Goal: Transaction & Acquisition: Purchase product/service

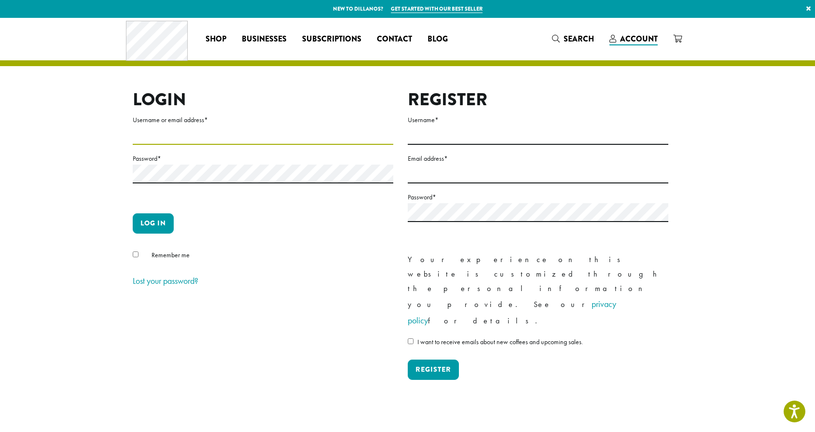
type input "**********"
click at [153, 223] on button "Log in" at bounding box center [153, 223] width 41 height 20
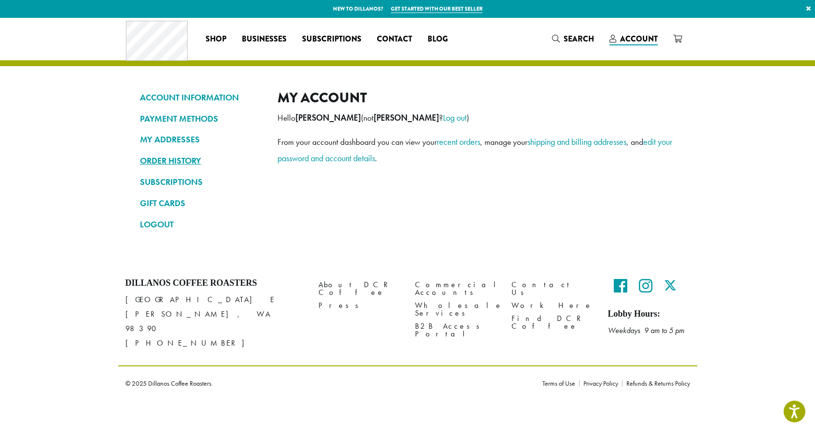
click at [190, 160] on link "ORDER HISTORY" at bounding box center [201, 160] width 123 height 16
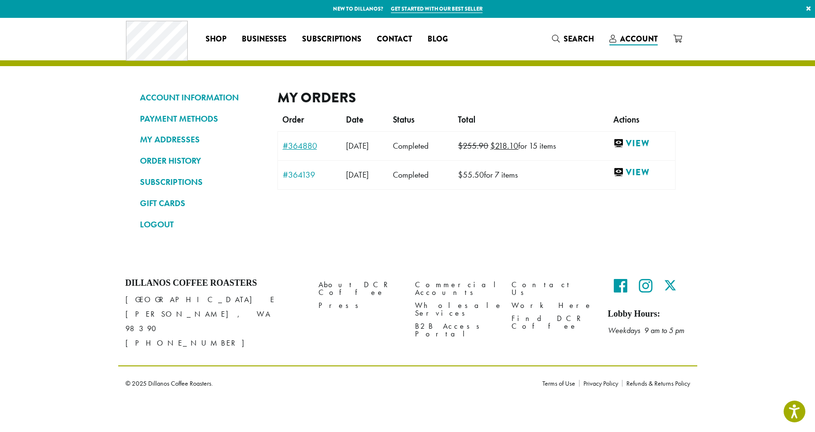
click at [290, 147] on link "#364880" at bounding box center [310, 145] width 54 height 9
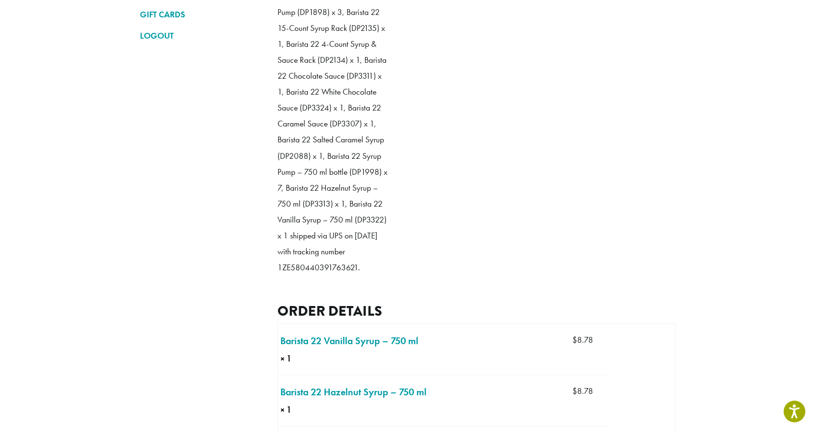
scroll to position [12, 0]
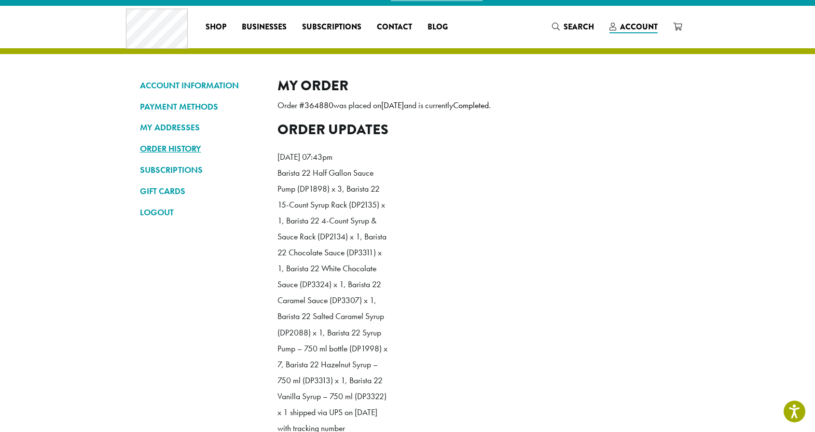
click at [187, 148] on link "ORDER HISTORY" at bounding box center [201, 148] width 123 height 16
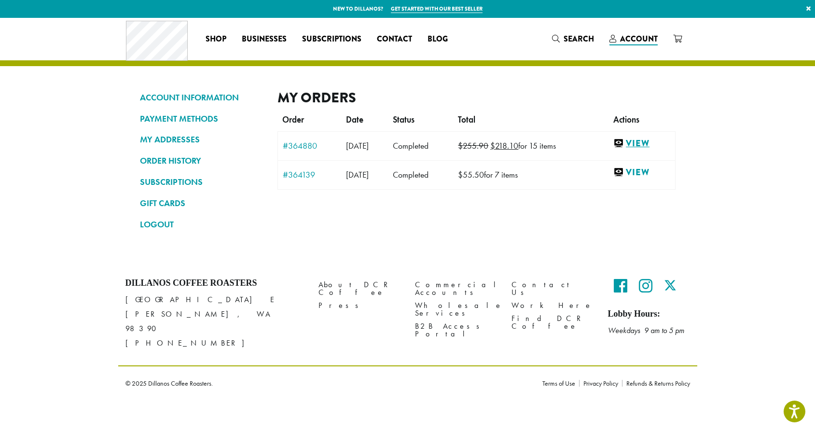
click at [646, 143] on link "View" at bounding box center [641, 144] width 56 height 12
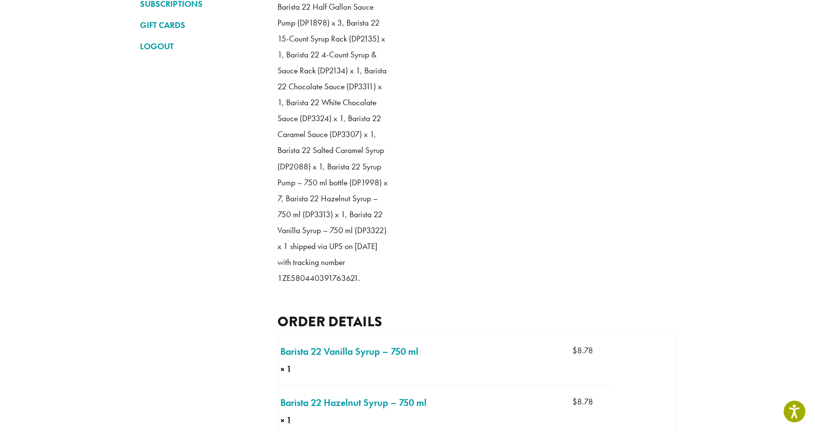
scroll to position [179, 0]
drag, startPoint x: 279, startPoint y: 291, endPoint x: 358, endPoint y: 294, distance: 79.2
click at [358, 285] on p "Barista 22 Half Gallon Sauce Pump (DP1898) x 3, Barista 22 15-Count Syrup Rack …" at bounding box center [332, 141] width 111 height 287
copy p "1ZE580440391763621"
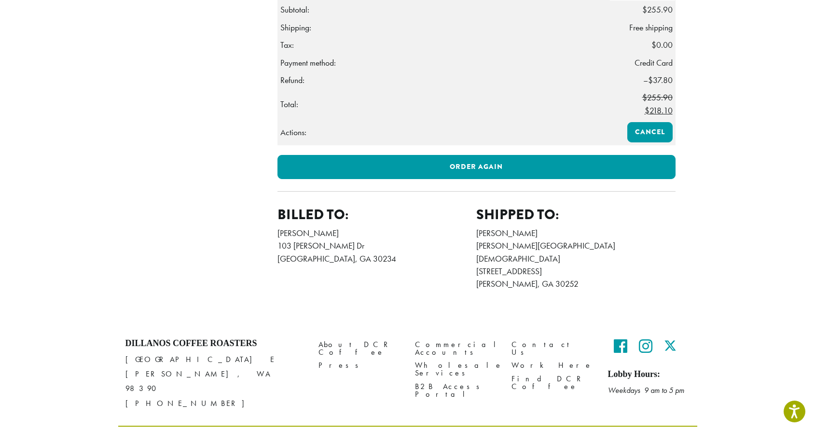
scroll to position [1024, 0]
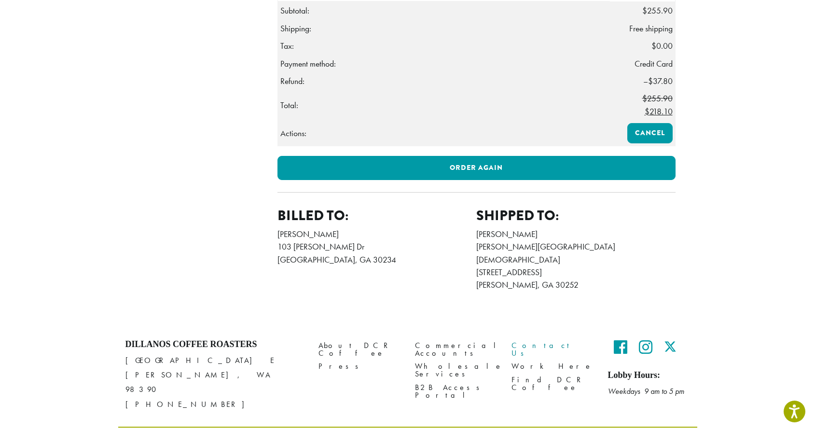
click at [521, 339] on link "Contact Us" at bounding box center [552, 349] width 82 height 21
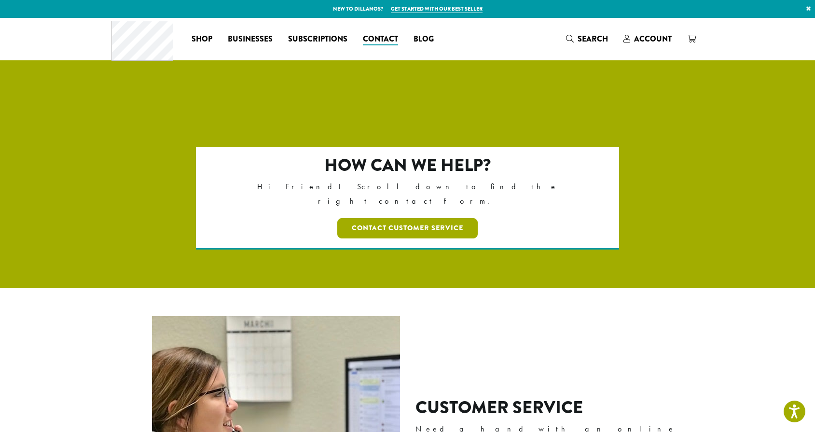
click at [469, 218] on link "Contact Customer Service" at bounding box center [407, 228] width 140 height 20
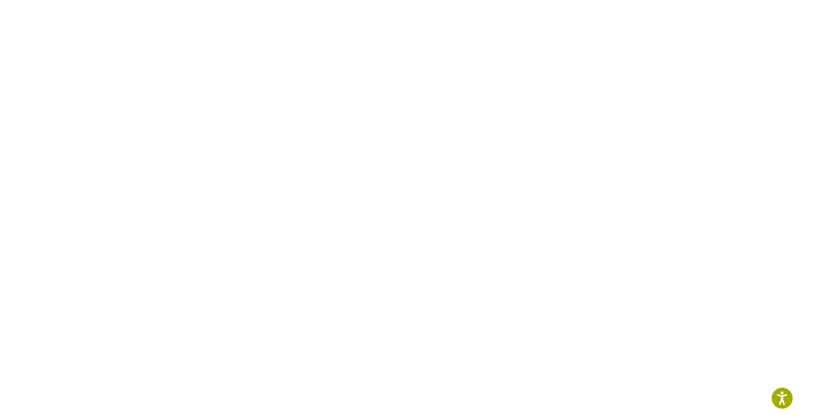
scroll to position [281, 0]
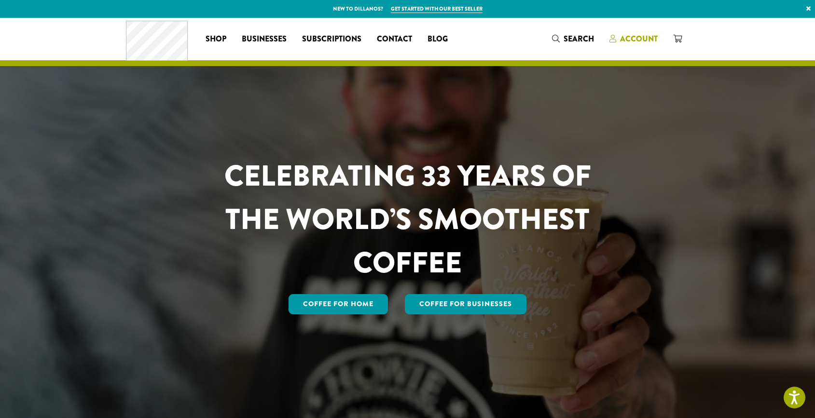
click at [645, 42] on span "Account" at bounding box center [639, 38] width 38 height 11
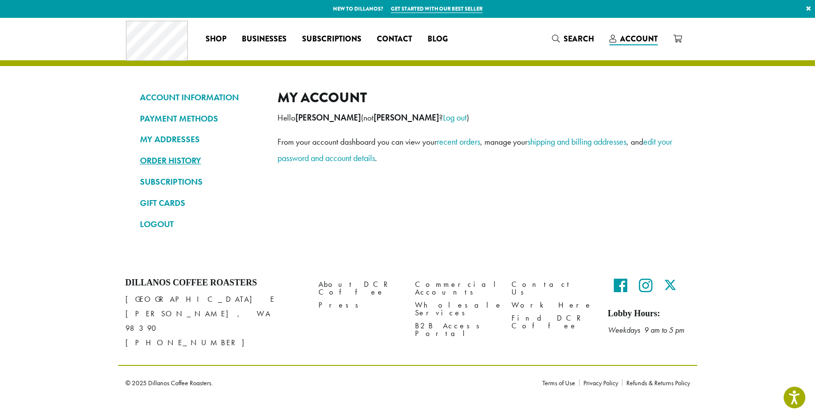
click at [180, 161] on link "ORDER HISTORY" at bounding box center [201, 160] width 123 height 16
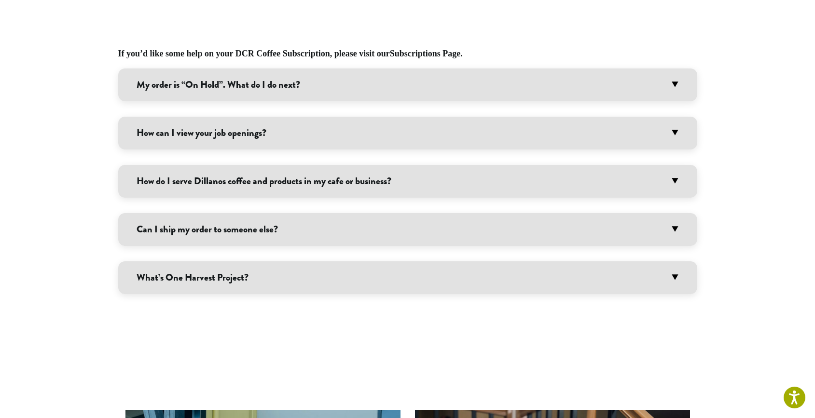
scroll to position [580, 0]
click at [481, 188] on h3 "How do I serve Dillanos coffee and products in my cafe or business?" at bounding box center [407, 181] width 579 height 33
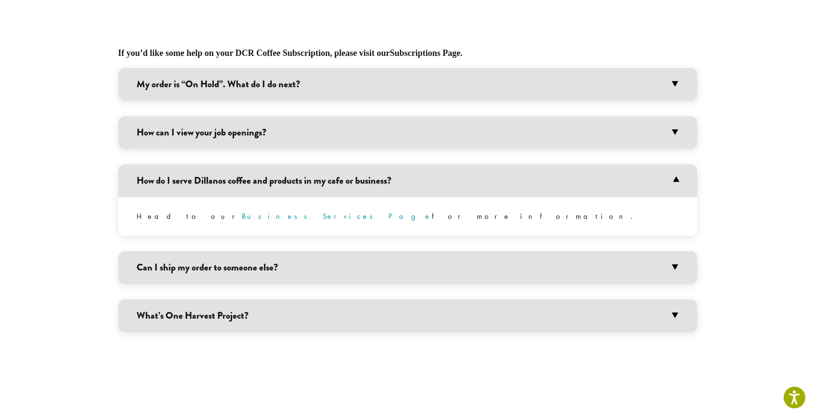
click at [481, 188] on h3 "How do I serve Dillanos coffee and products in my cafe or business?" at bounding box center [407, 181] width 579 height 33
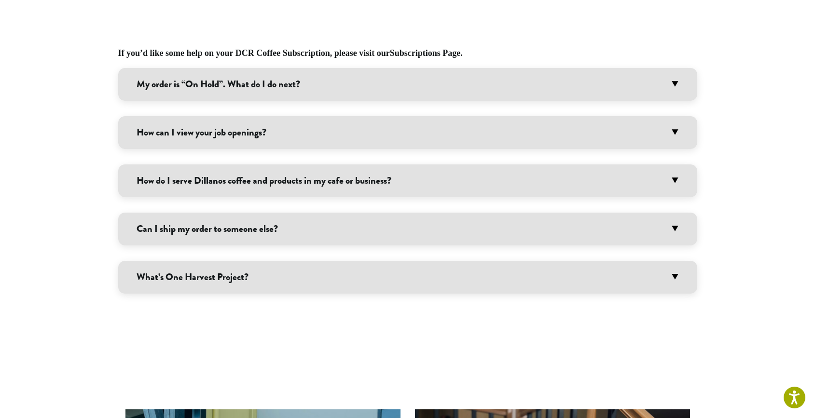
click at [473, 230] on h3 "Can I ship my order to someone else?" at bounding box center [407, 229] width 579 height 33
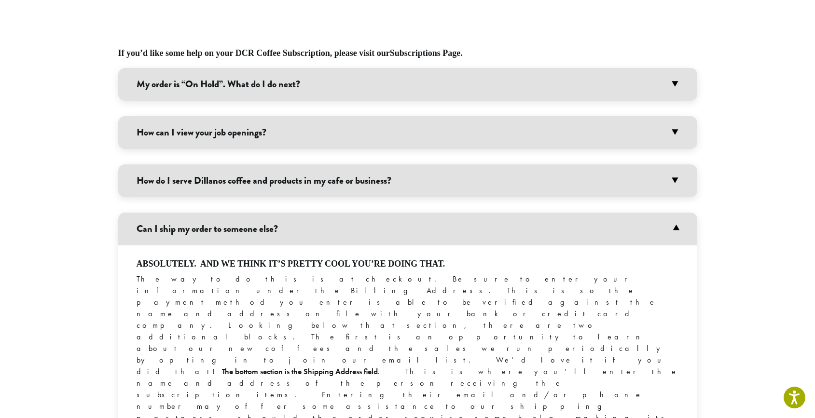
click at [473, 230] on h3 "Can I ship my order to someone else?" at bounding box center [407, 229] width 579 height 33
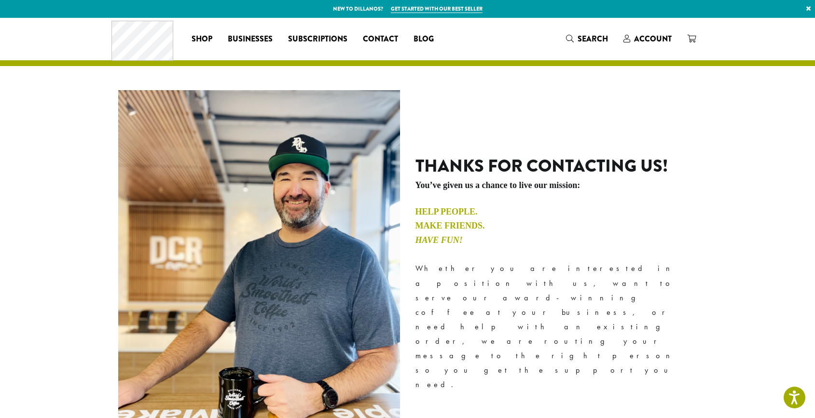
scroll to position [0, 0]
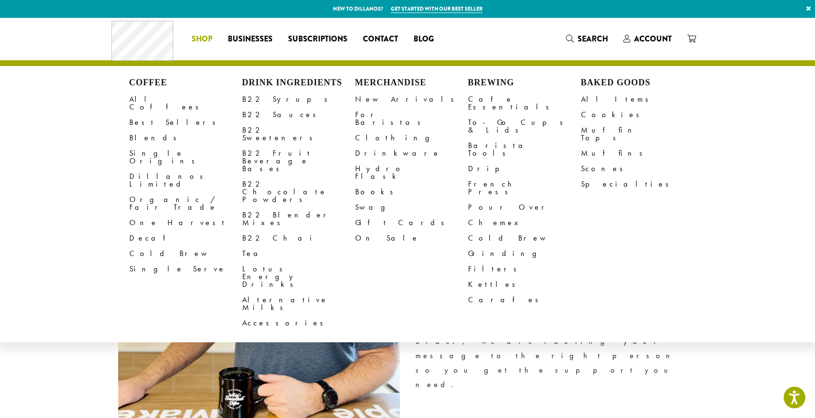
click at [203, 45] on link "Shop" at bounding box center [202, 38] width 36 height 15
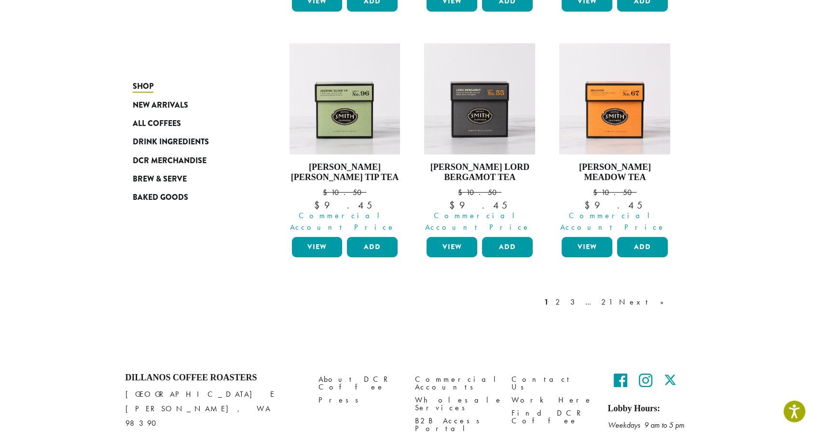
scroll to position [861, 0]
click at [565, 297] on link "2" at bounding box center [559, 303] width 12 height 12
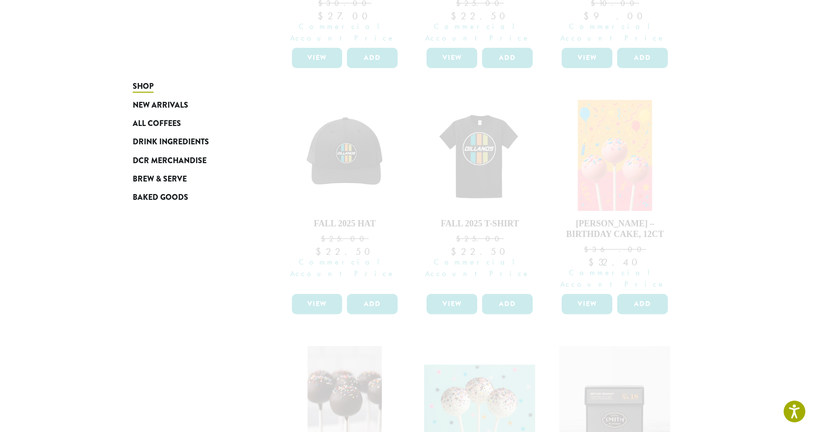
scroll to position [256, 0]
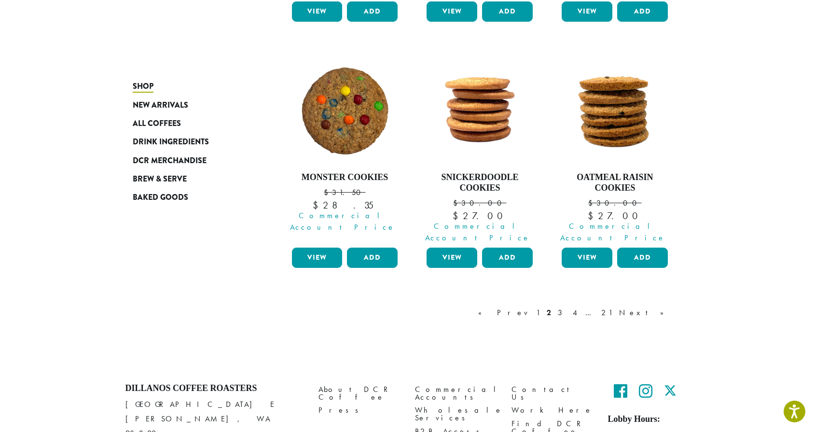
scroll to position [861, 0]
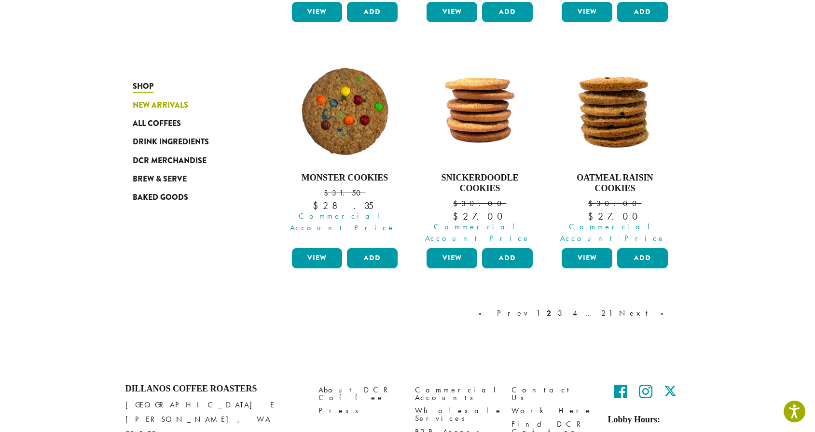
click at [182, 110] on span "New Arrivals" at bounding box center [160, 105] width 55 height 12
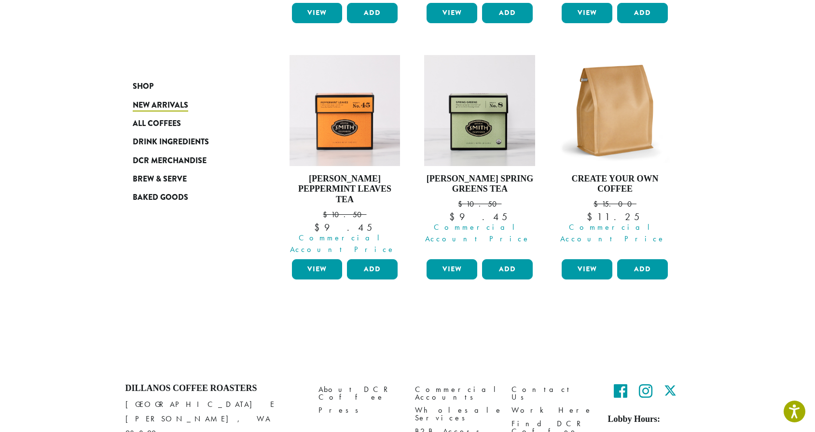
scroll to position [850, 0]
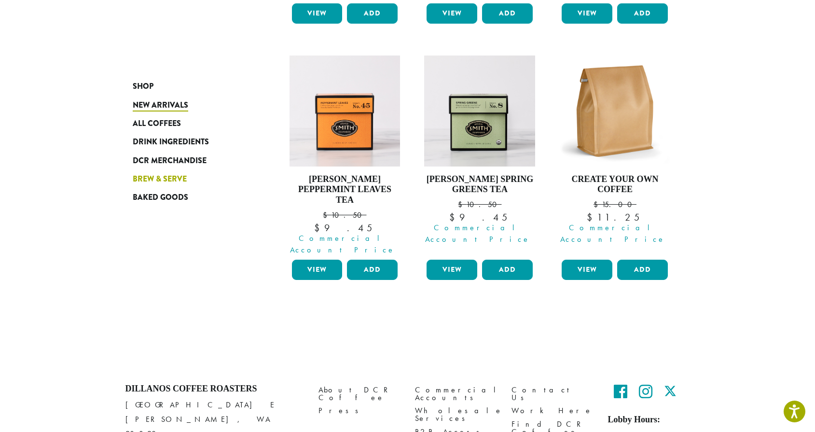
click at [195, 182] on link "Brew & Serve" at bounding box center [191, 179] width 116 height 18
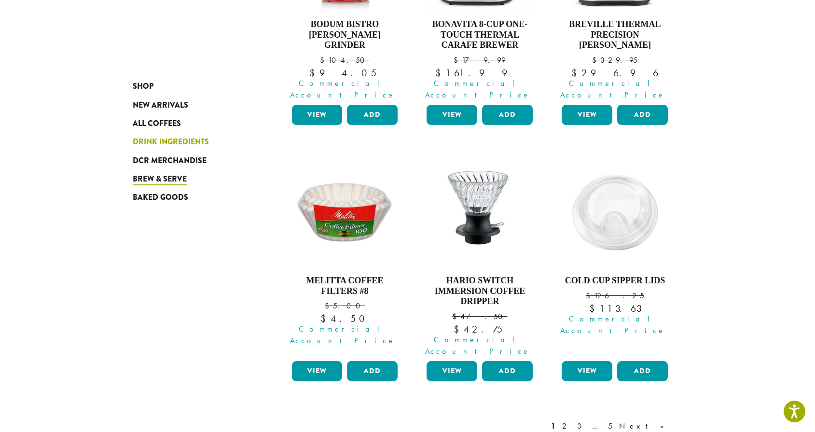
scroll to position [771, 0]
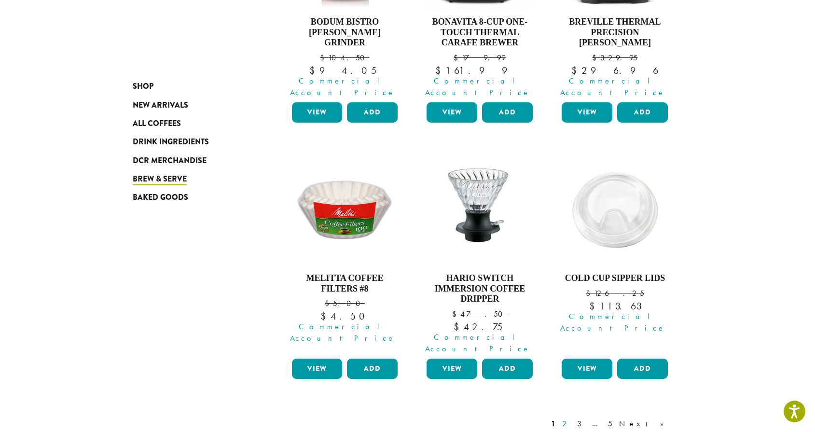
click at [572, 418] on link "2" at bounding box center [566, 424] width 12 height 12
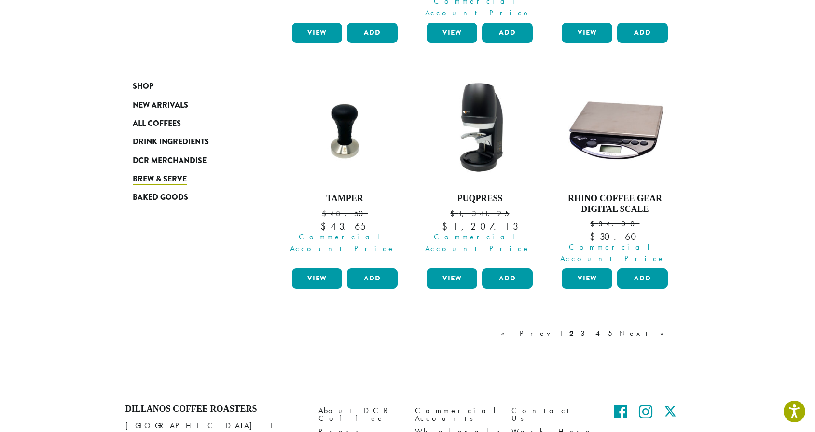
scroll to position [842, 0]
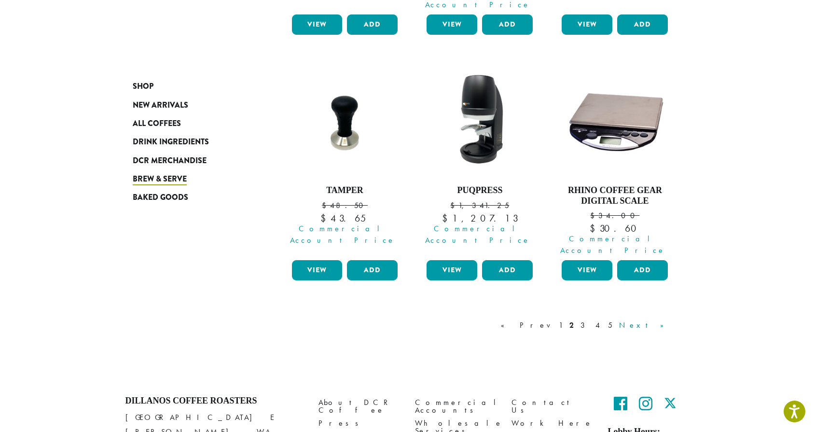
click at [666, 319] on link "Next »" at bounding box center [644, 325] width 55 height 12
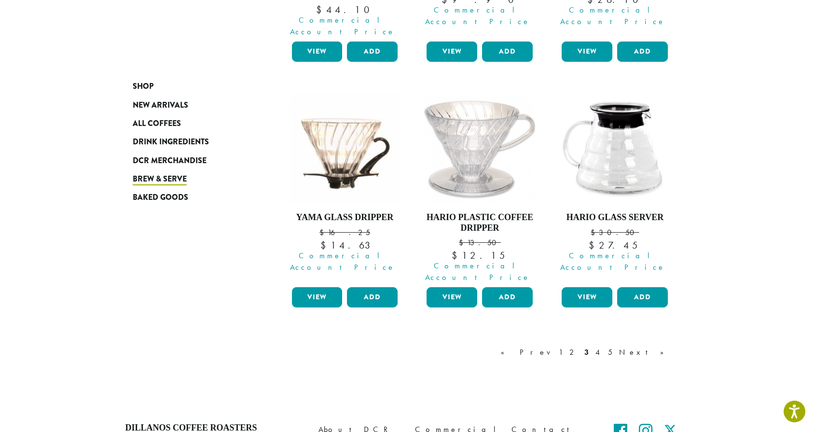
scroll to position [803, 0]
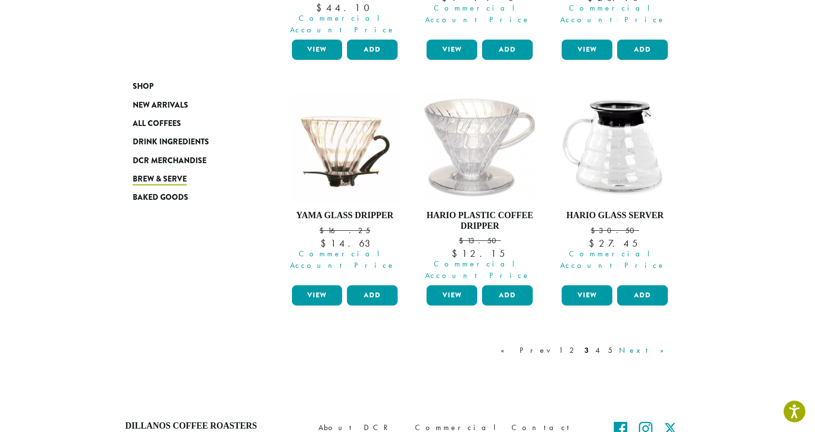
click at [661, 344] on link "Next »" at bounding box center [644, 350] width 55 height 12
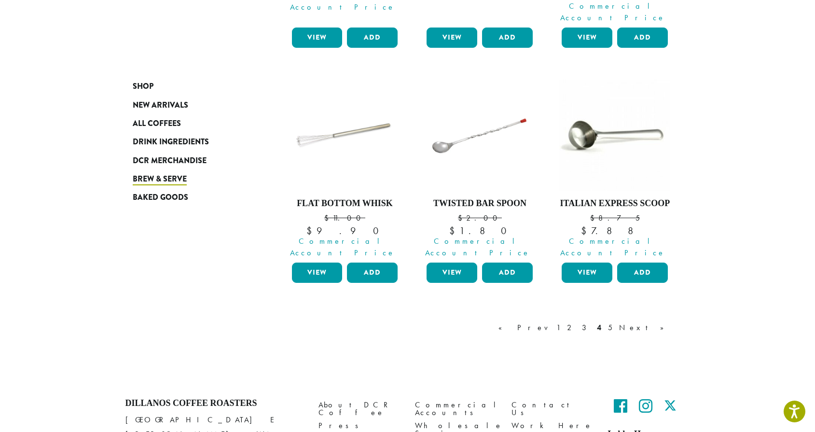
scroll to position [848, 0]
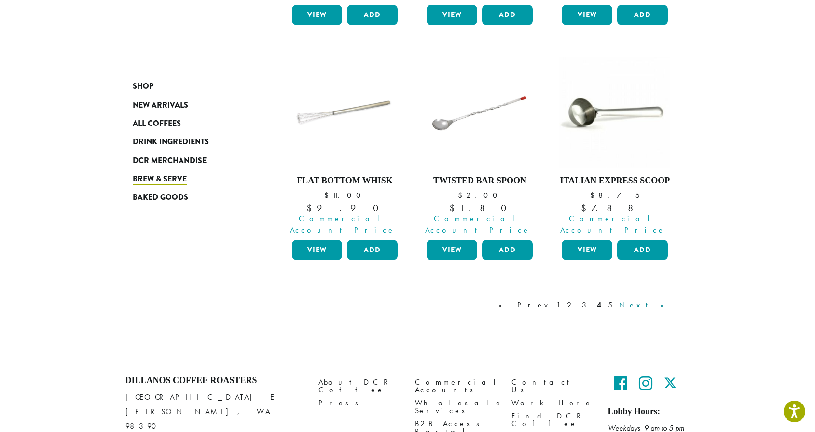
click at [670, 299] on link "Next »" at bounding box center [644, 305] width 55 height 12
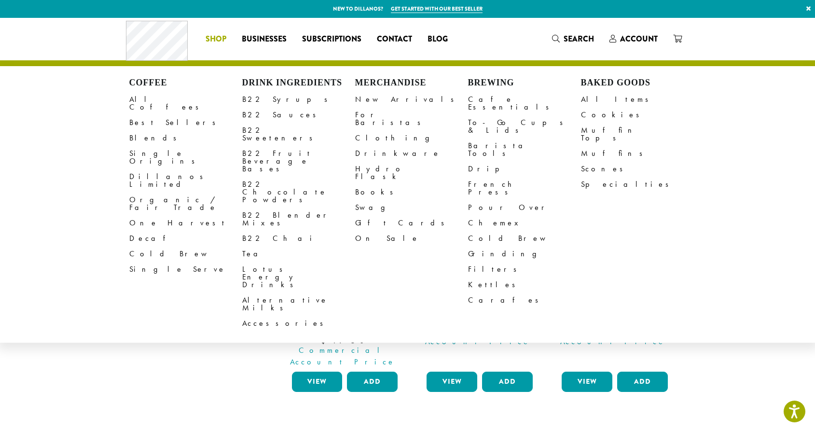
click at [231, 37] on link "Shop" at bounding box center [216, 38] width 36 height 15
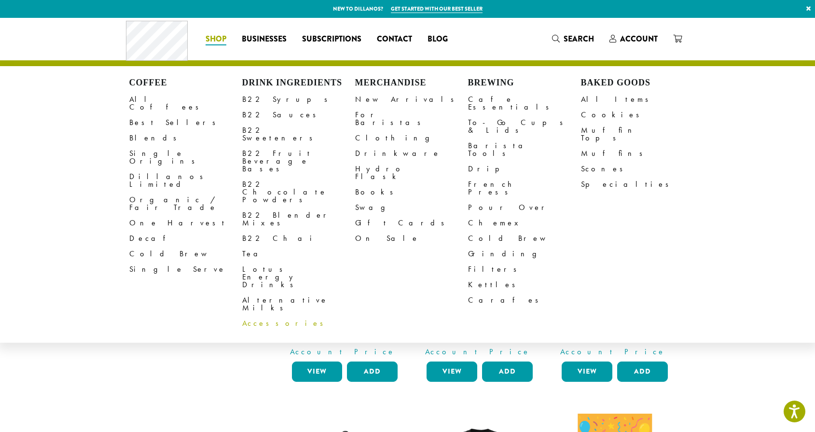
click at [268, 316] on link "Accessories" at bounding box center [298, 323] width 113 height 15
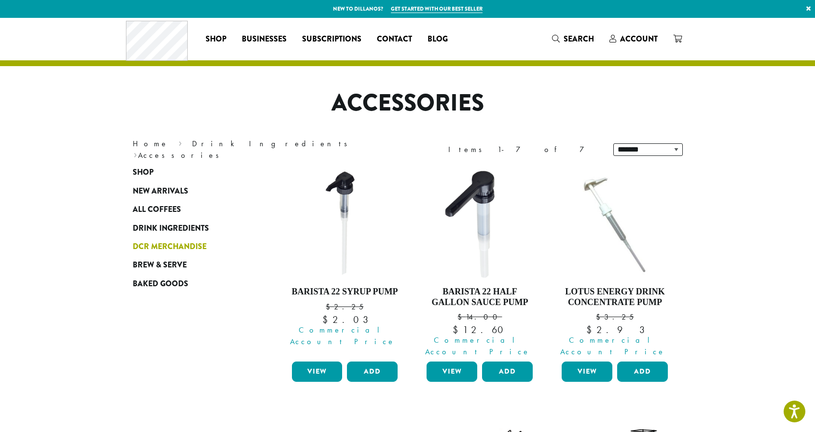
click at [186, 250] on span "DCR Merchandise" at bounding box center [170, 247] width 74 height 12
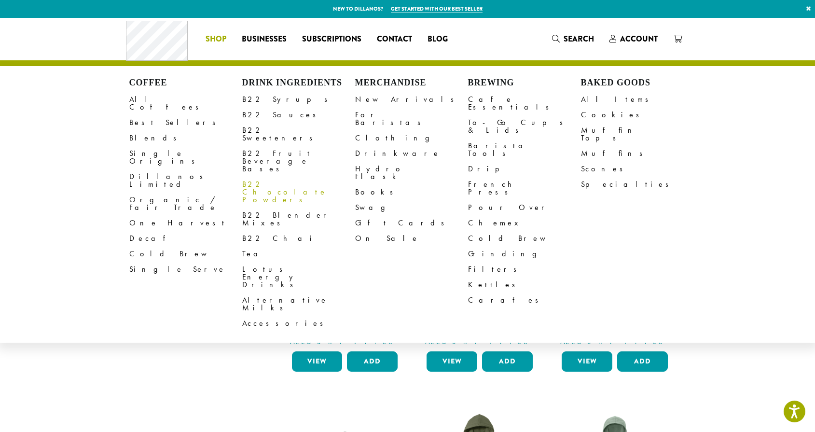
click at [264, 177] on link "B22 Chocolate Powders" at bounding box center [298, 192] width 113 height 31
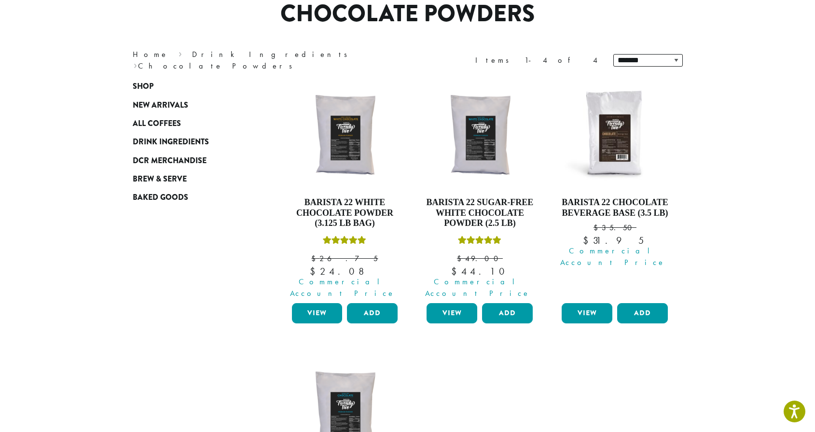
scroll to position [77, 0]
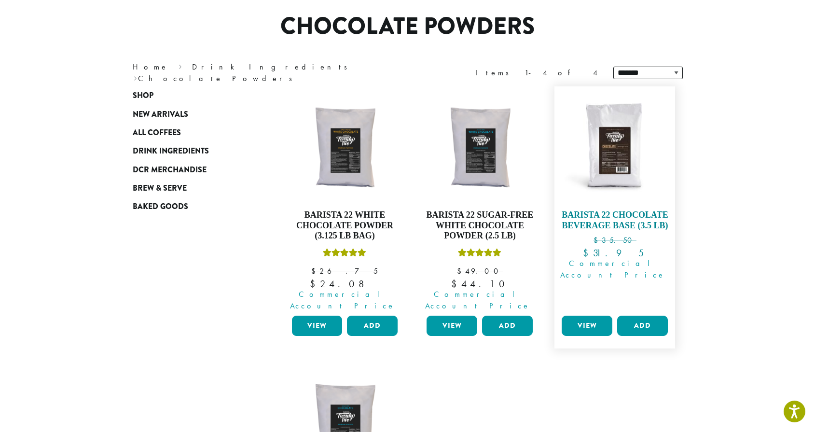
click at [597, 156] on img at bounding box center [614, 146] width 111 height 111
